Goal: Navigation & Orientation: Find specific page/section

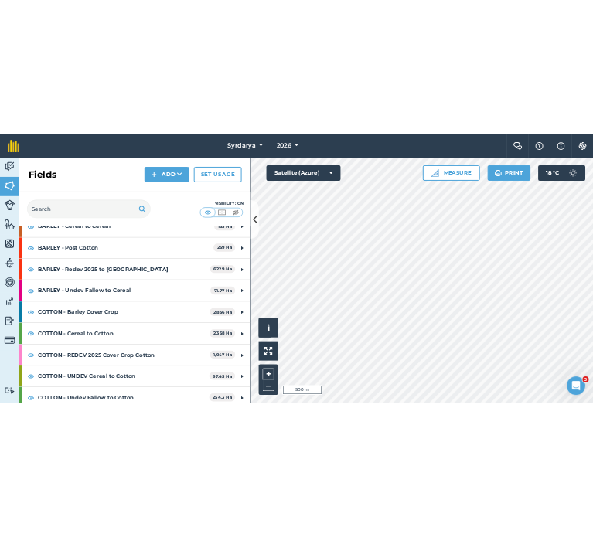
scroll to position [138, 0]
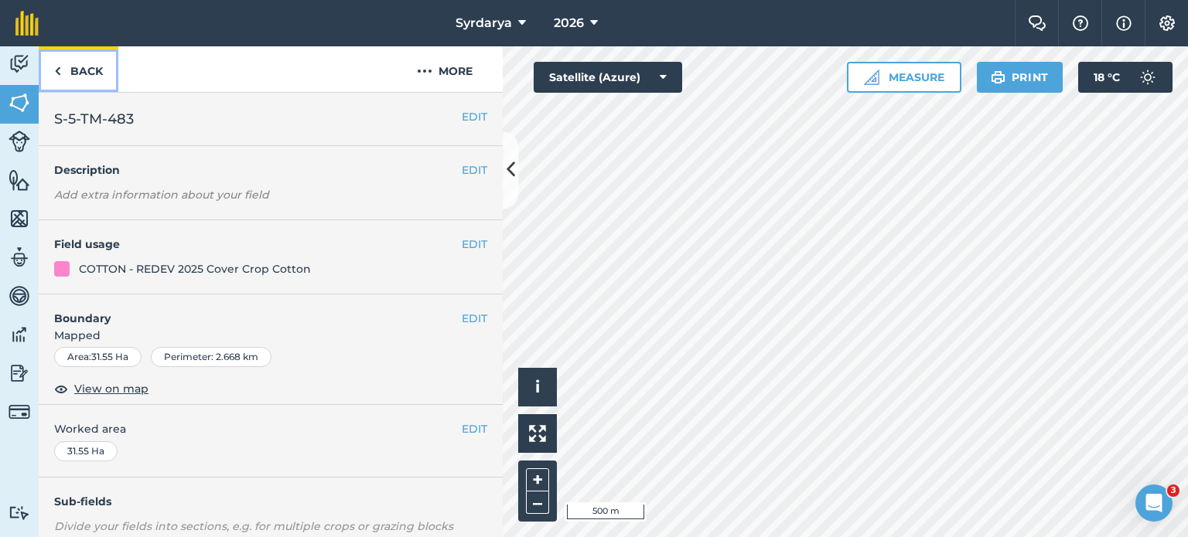
click at [65, 69] on link "Back" at bounding box center [79, 69] width 80 height 46
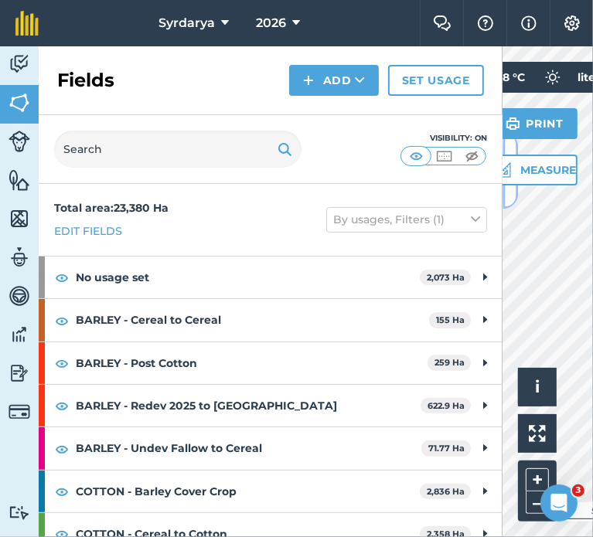
click at [509, 197] on button at bounding box center [510, 169] width 15 height 77
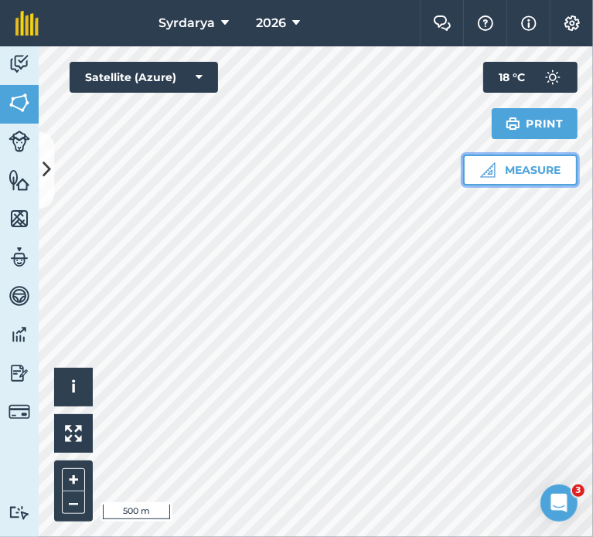
click at [478, 159] on button "Measure" at bounding box center [520, 170] width 114 height 31
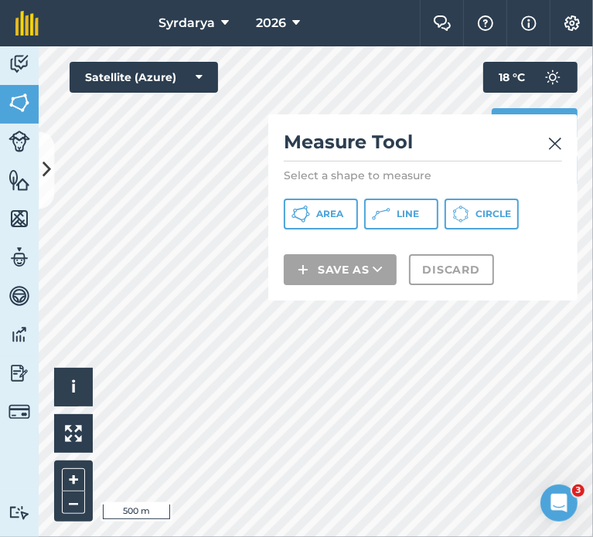
drag, startPoint x: 316, startPoint y: 161, endPoint x: 307, endPoint y: 153, distance: 12.1
click at [307, 153] on h2 "Measure Tool" at bounding box center [423, 146] width 278 height 32
click at [548, 148] on img at bounding box center [555, 144] width 14 height 19
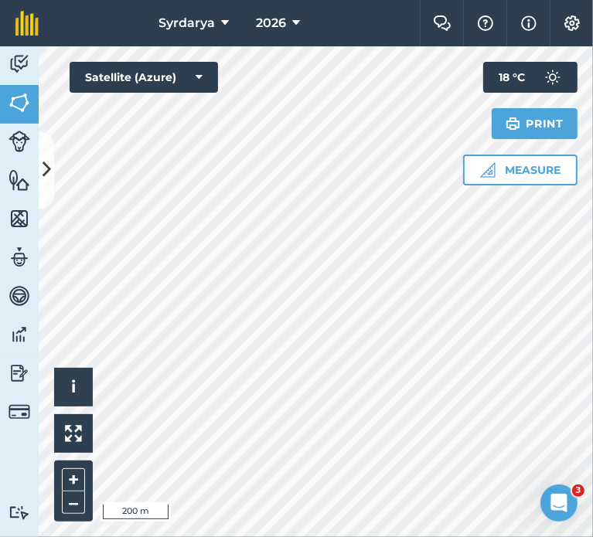
click at [476, 121] on div "Hello i © 2025 TomTom, Microsoft 200 m + – Satellite (Azure) Measure Print 18 °…" at bounding box center [316, 291] width 554 height 491
click at [50, 182] on icon at bounding box center [47, 170] width 9 height 27
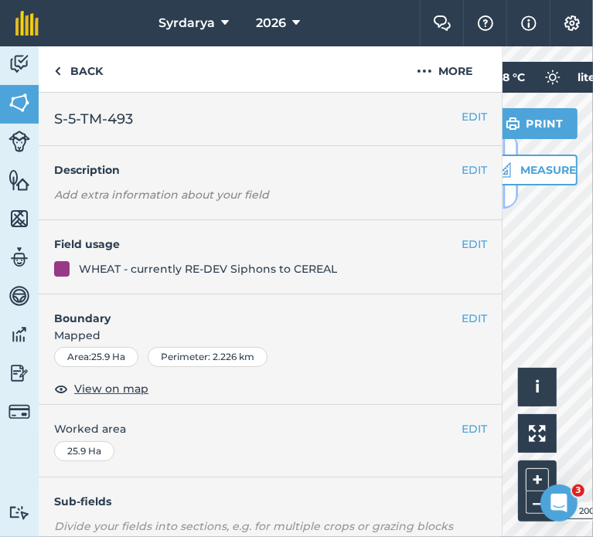
click at [508, 200] on button at bounding box center [510, 169] width 15 height 77
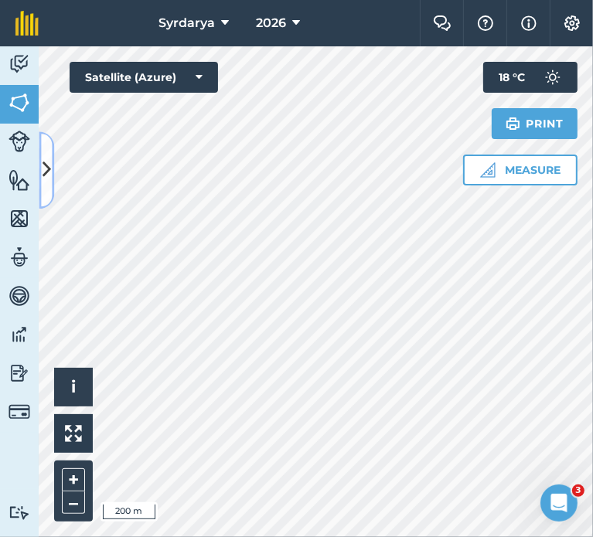
click at [49, 180] on icon at bounding box center [47, 170] width 9 height 27
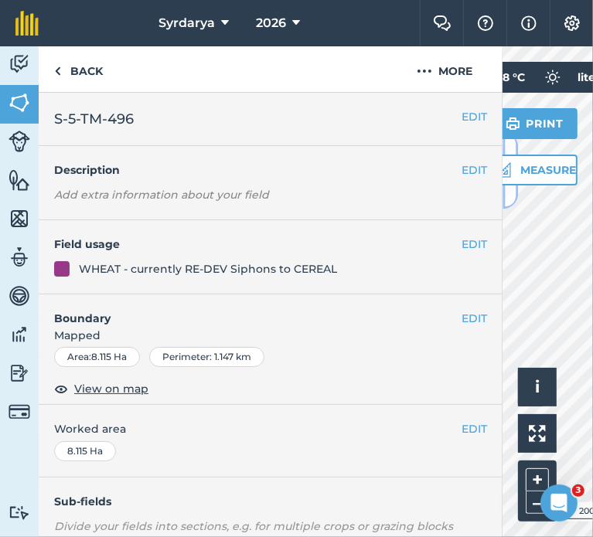
click at [510, 199] on button at bounding box center [510, 169] width 15 height 77
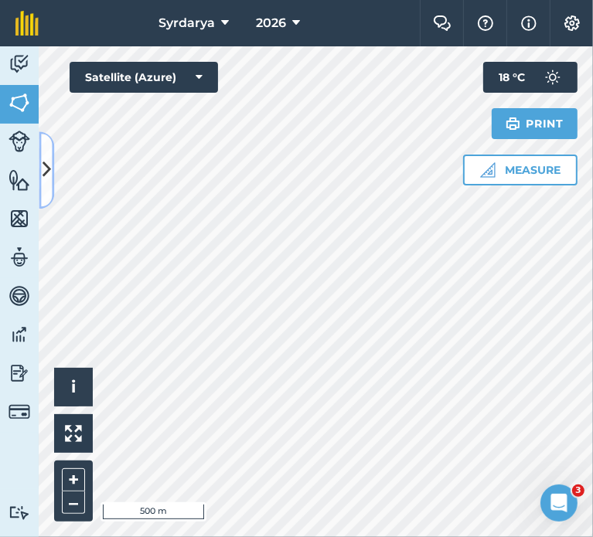
click at [47, 190] on button at bounding box center [46, 169] width 15 height 77
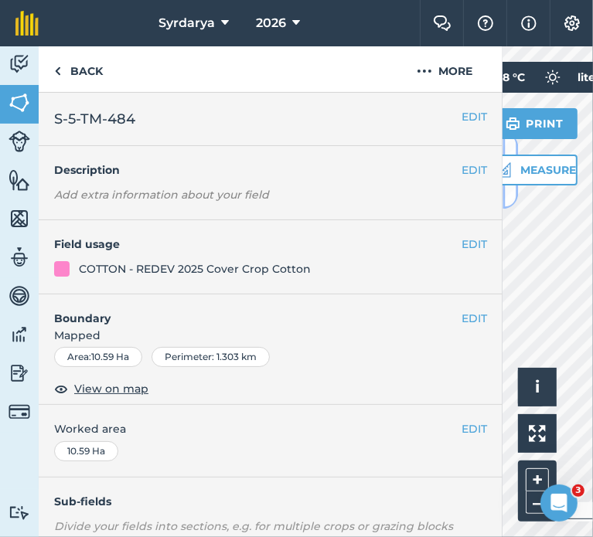
click at [517, 197] on button at bounding box center [510, 169] width 15 height 77
